Goal: Find specific page/section: Find specific page/section

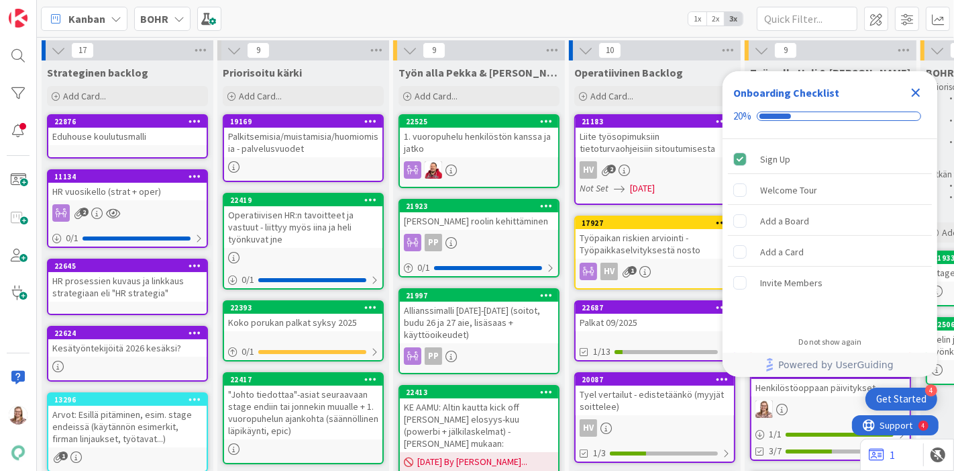
click at [920, 87] on icon "Close Checklist" at bounding box center [916, 93] width 16 height 16
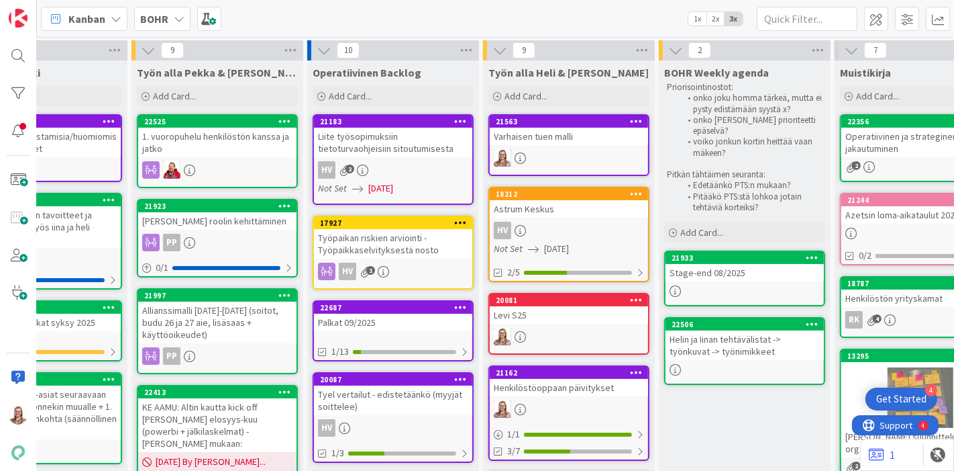
scroll to position [0, 270]
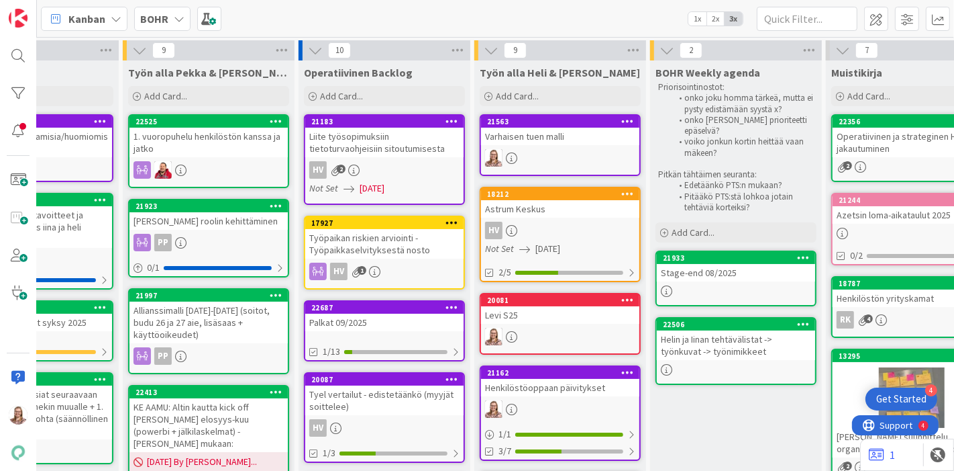
click at [717, 273] on div "Stage-end 08/2025" at bounding box center [736, 272] width 158 height 17
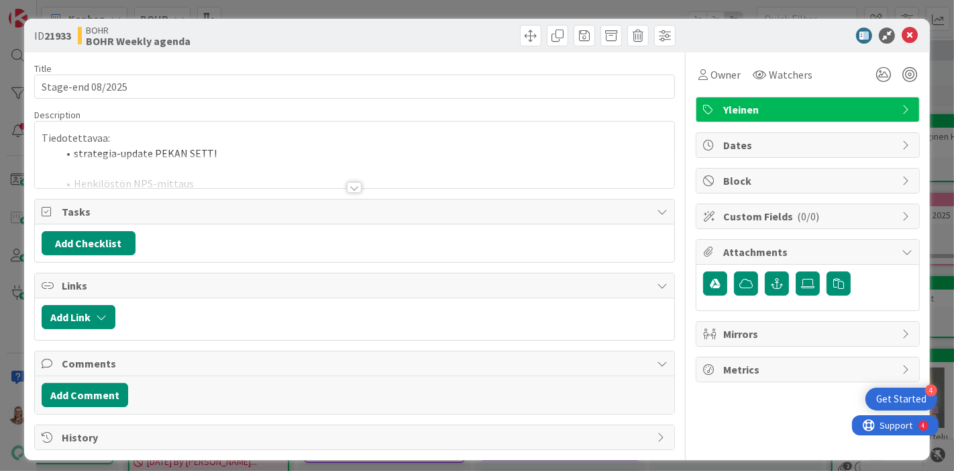
click at [347, 183] on div at bounding box center [354, 187] width 15 height 11
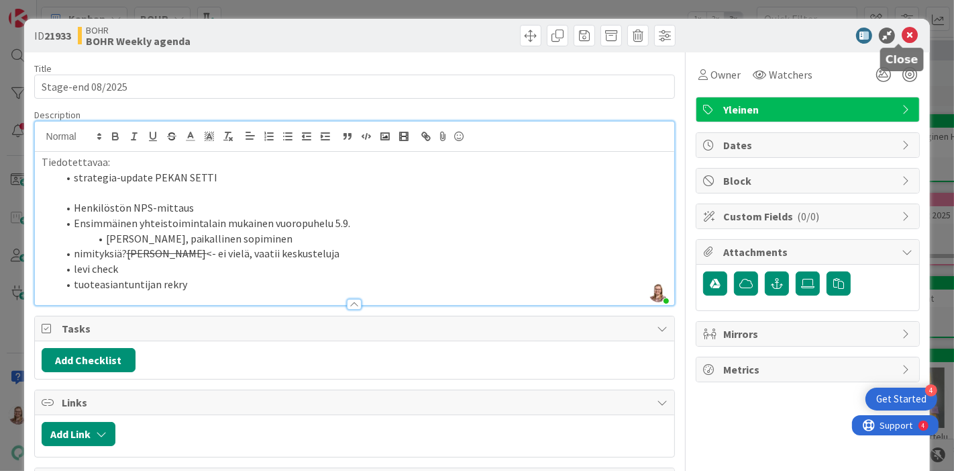
click at [902, 42] on icon at bounding box center [910, 36] width 16 height 16
